Goal: Transaction & Acquisition: Purchase product/service

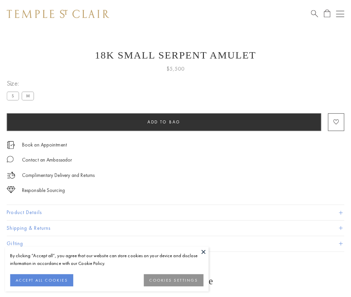
scroll to position [3, 0]
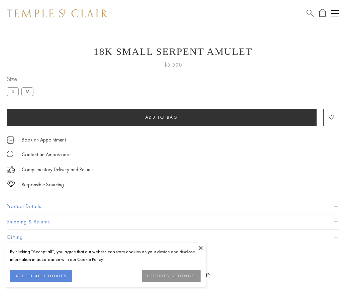
click at [161, 117] on span "Add to bag" at bounding box center [161, 117] width 33 height 6
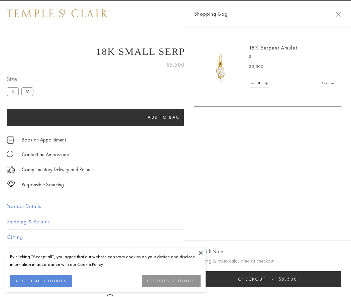
click at [266, 279] on span "Checkout" at bounding box center [252, 279] width 28 height 6
